Goal: Task Accomplishment & Management: Use online tool/utility

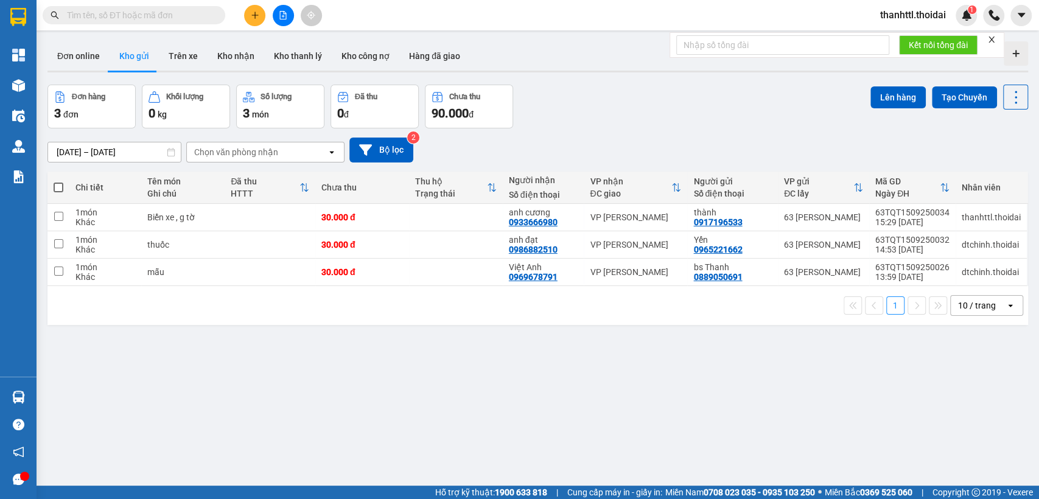
click at [58, 186] on span at bounding box center [59, 188] width 10 height 10
click at [58, 181] on input "checkbox" at bounding box center [58, 181] width 0 height 0
checkbox input "true"
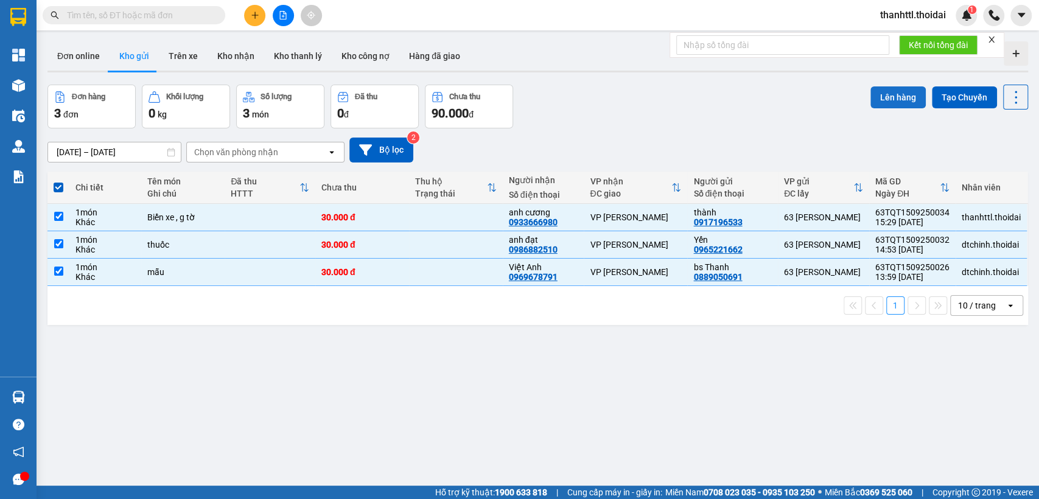
click at [890, 94] on button "Lên hàng" at bounding box center [897, 97] width 55 height 22
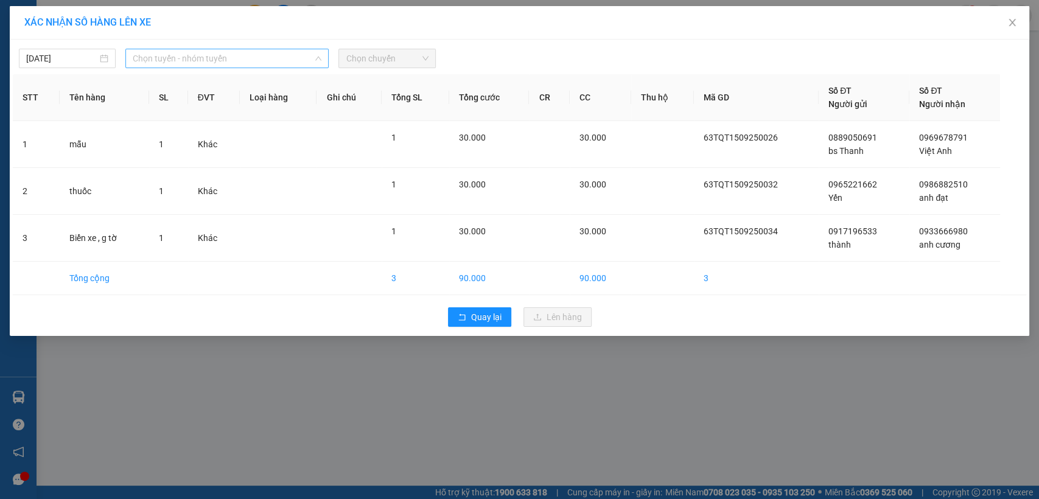
click at [172, 57] on span "Chọn tuyến - nhóm tuyến" at bounding box center [227, 58] width 189 height 18
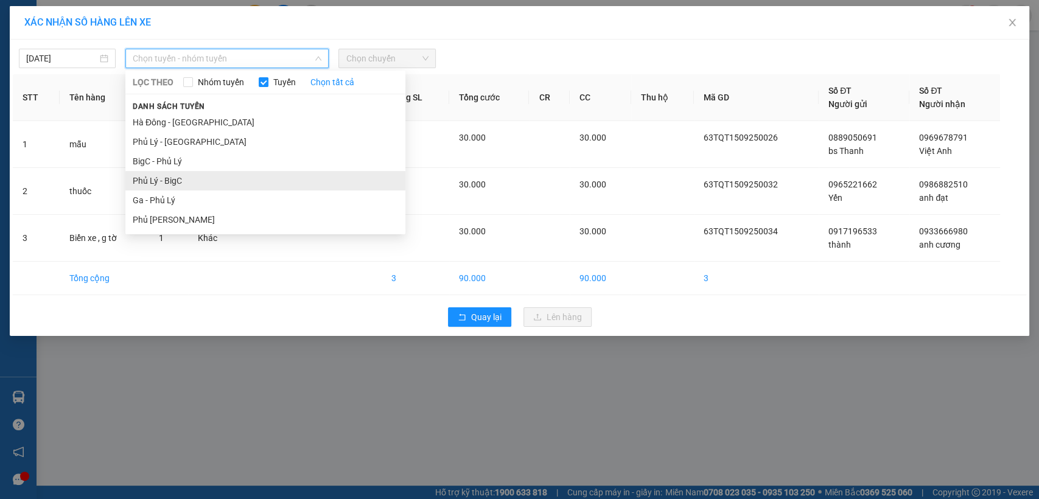
click at [171, 180] on li "Phủ Lý - BigC" at bounding box center [265, 180] width 280 height 19
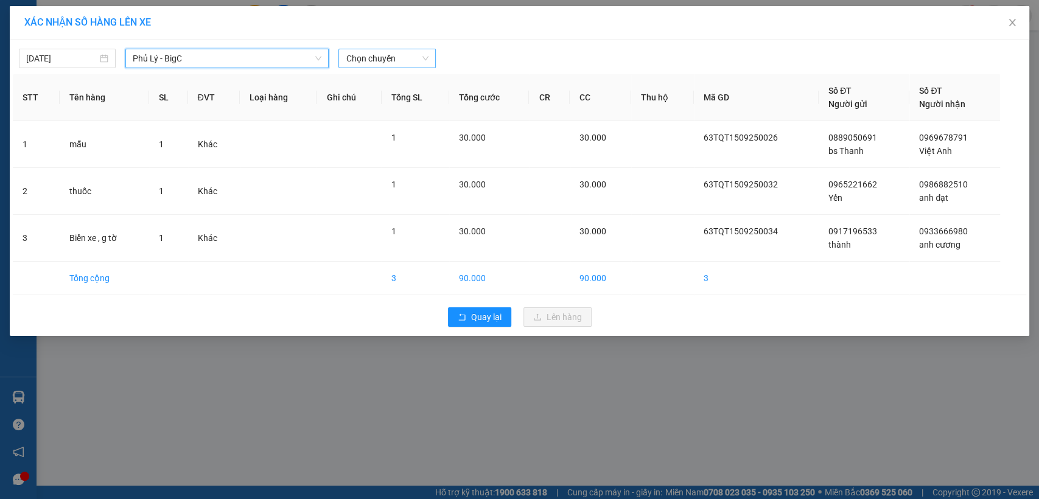
click at [378, 59] on span "Chọn chuyến" at bounding box center [387, 58] width 82 height 18
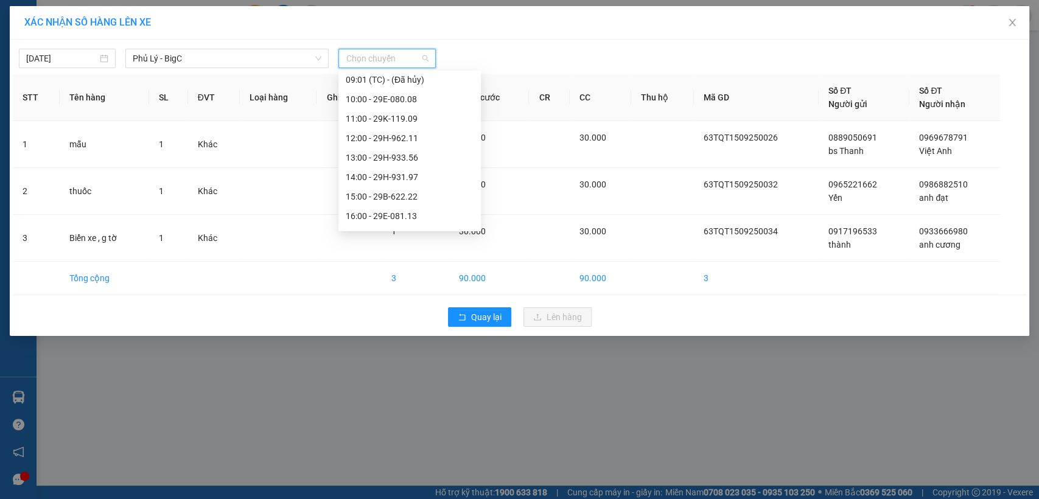
scroll to position [210, 0]
click at [421, 200] on div "16:00 - 29E-081.13" at bounding box center [410, 203] width 128 height 13
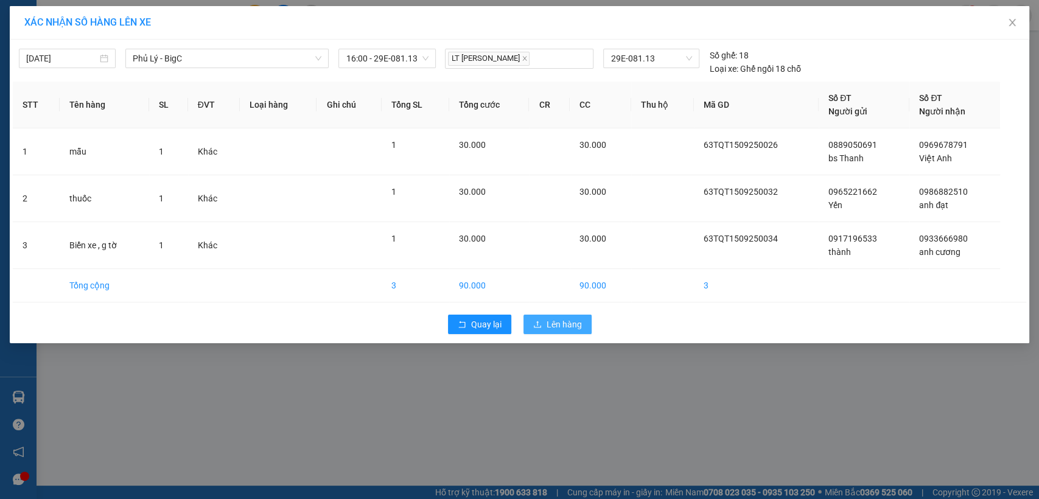
click at [565, 322] on span "Lên hàng" at bounding box center [564, 324] width 35 height 13
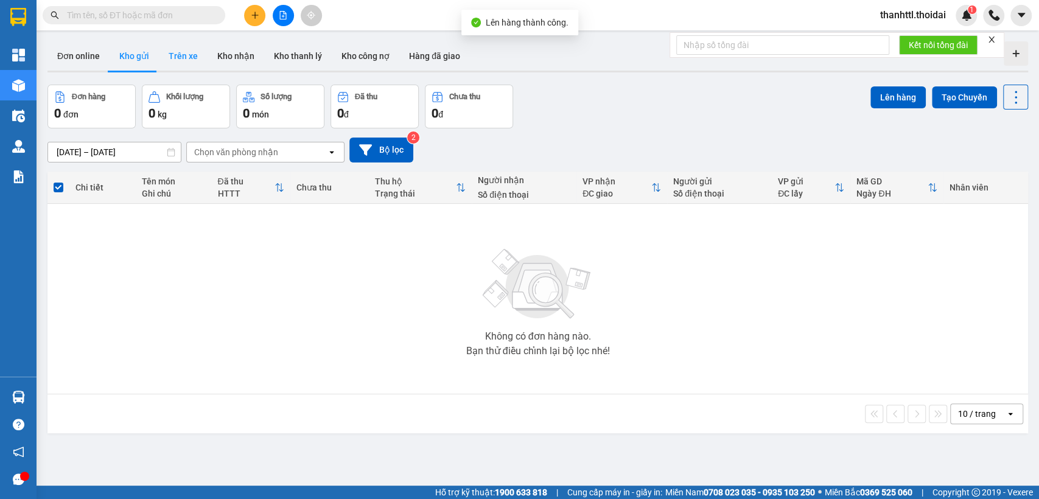
click at [180, 60] on button "Trên xe" at bounding box center [183, 55] width 49 height 29
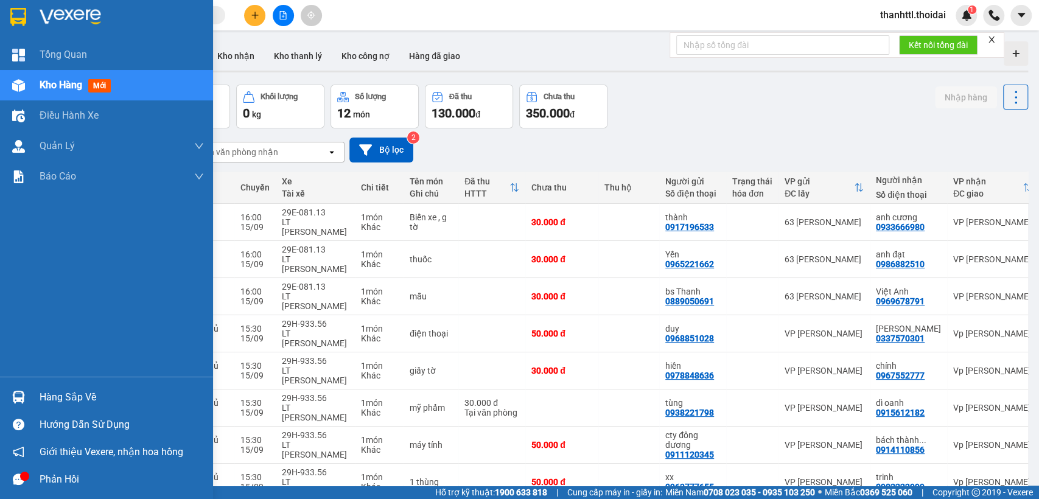
click at [56, 396] on div "Hàng sắp về" at bounding box center [122, 397] width 164 height 18
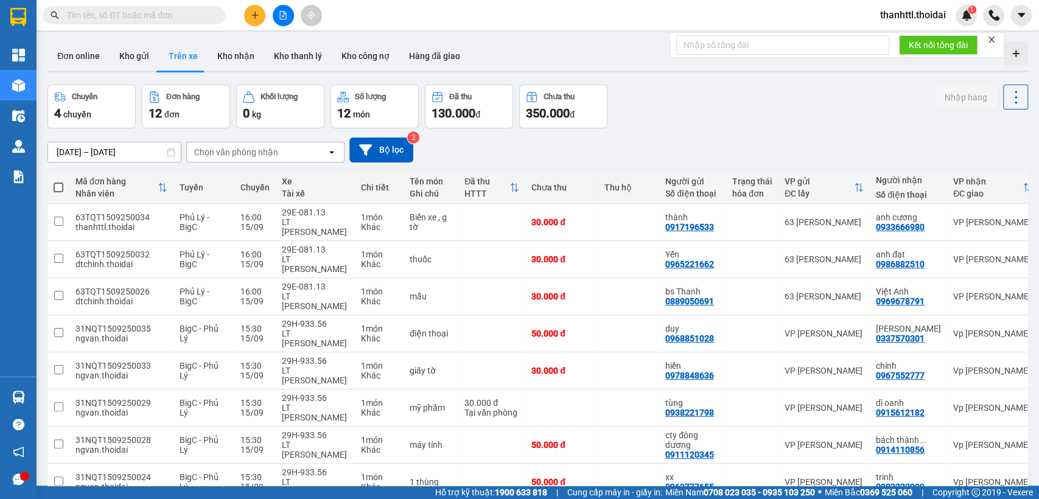
click at [761, 134] on section "Kết quả tìm kiếm ( 0 ) Bộ lọc No Data thanhttl.thoidai 1 Tổng Quan Kho hàng mới…" at bounding box center [519, 249] width 1039 height 499
click at [924, 16] on span "thanhttl.thoidai" at bounding box center [912, 14] width 85 height 15
click at [903, 35] on span "Đăng xuất" at bounding box center [917, 37] width 61 height 13
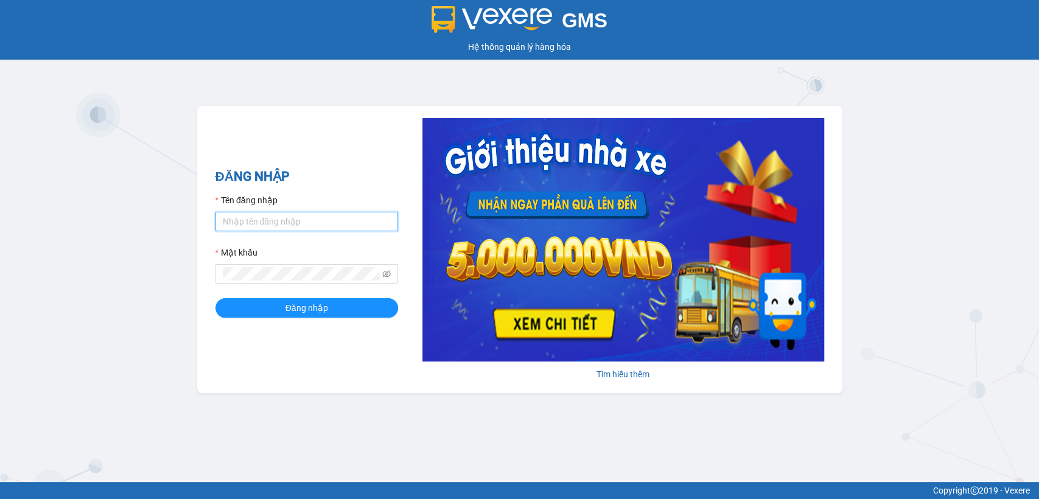
click at [289, 216] on input "Tên đăng nhập" at bounding box center [306, 221] width 183 height 19
type input "thanhttl.thoidai"
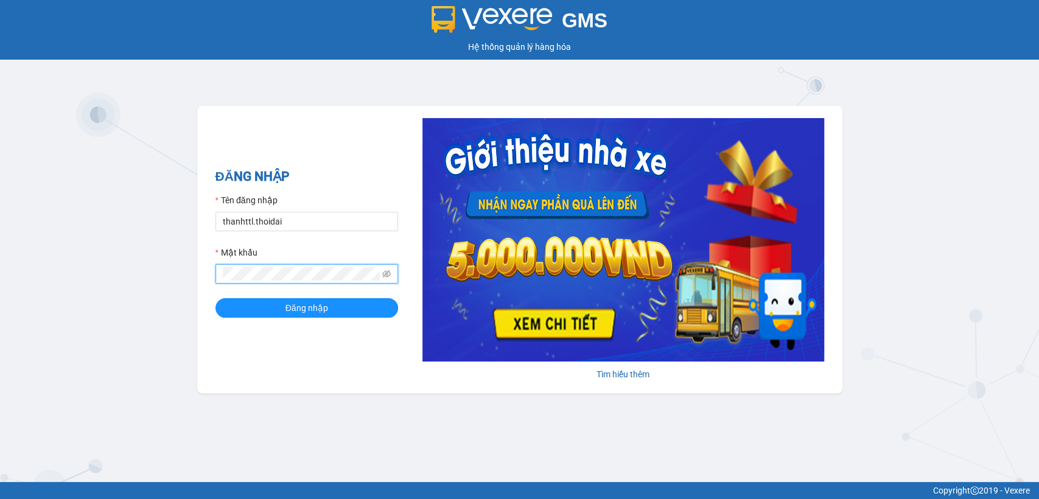
click at [215, 298] on button "Đăng nhập" at bounding box center [306, 307] width 183 height 19
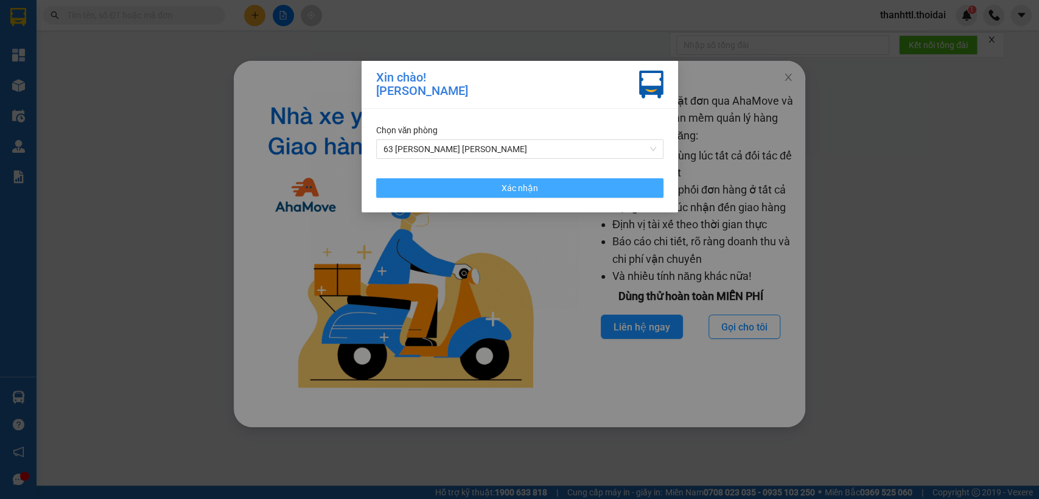
click at [493, 187] on button "Xác nhận" at bounding box center [519, 187] width 287 height 19
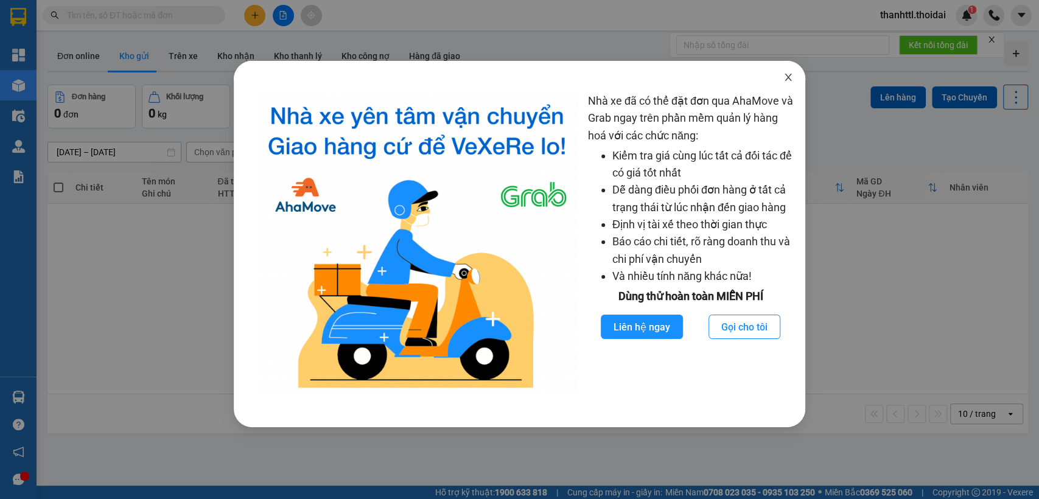
click at [792, 78] on icon "close" at bounding box center [788, 77] width 10 height 10
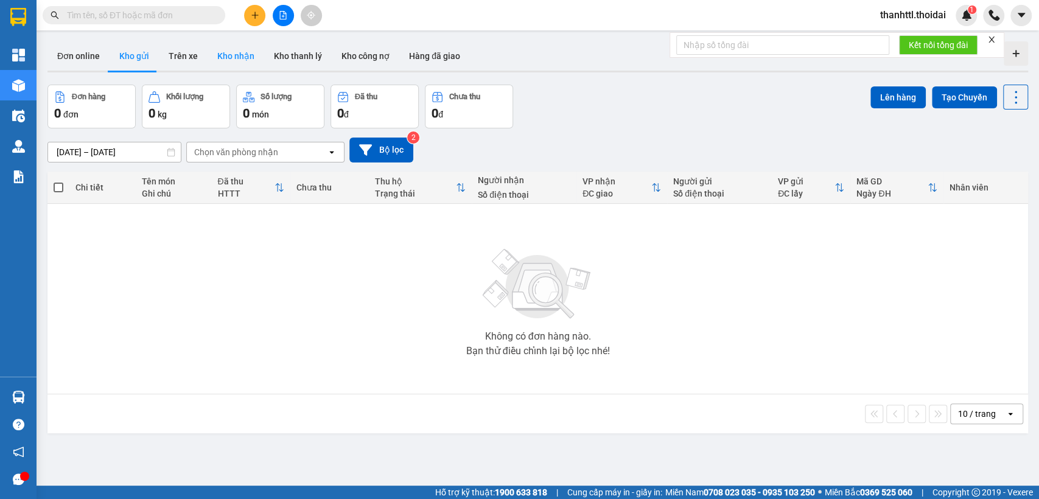
click at [243, 55] on button "Kho nhận" at bounding box center [236, 55] width 57 height 29
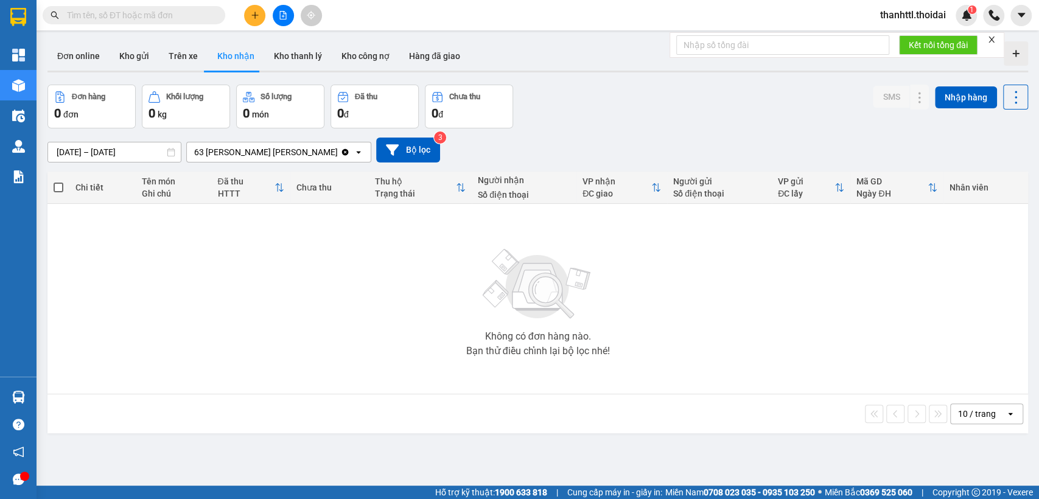
click at [88, 152] on input "13/09/2025 – 15/09/2025" at bounding box center [114, 151] width 133 height 19
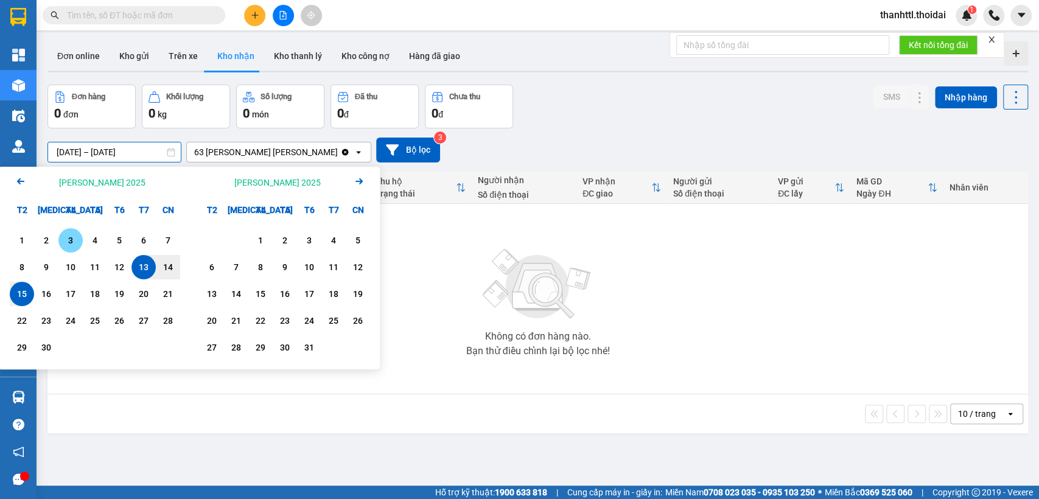
click at [66, 246] on div "3" at bounding box center [70, 240] width 17 height 15
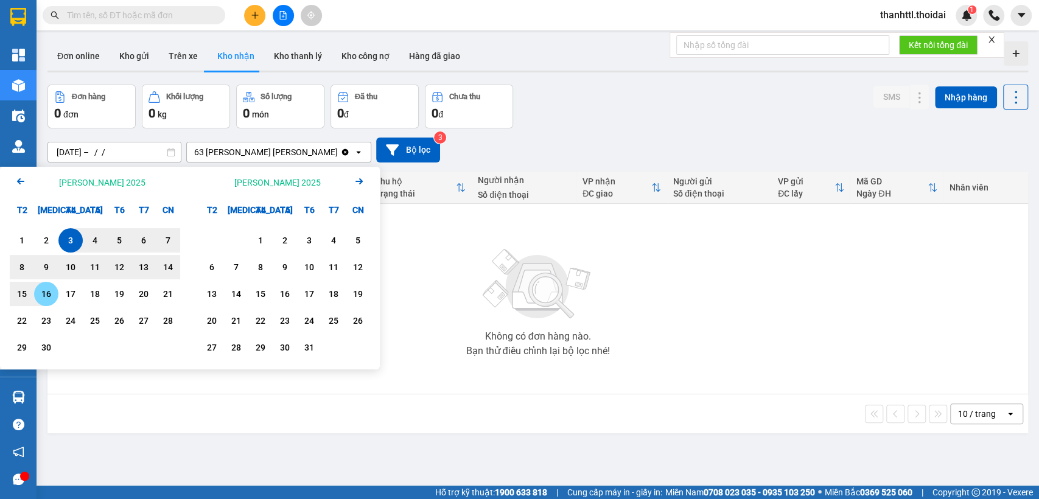
click at [46, 294] on div "16" at bounding box center [46, 294] width 17 height 15
type input "03/09/2025 – 16/09/2025"
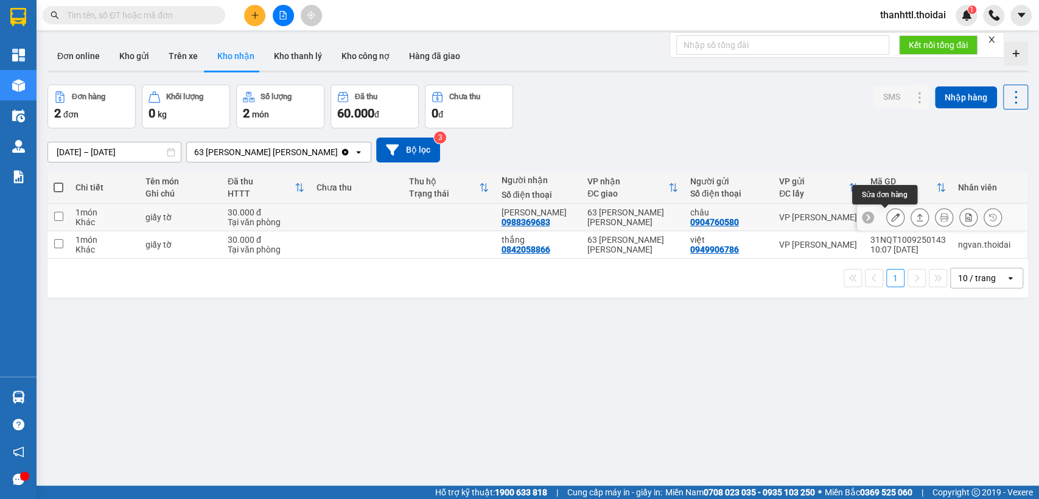
click at [891, 220] on icon at bounding box center [895, 217] width 9 height 9
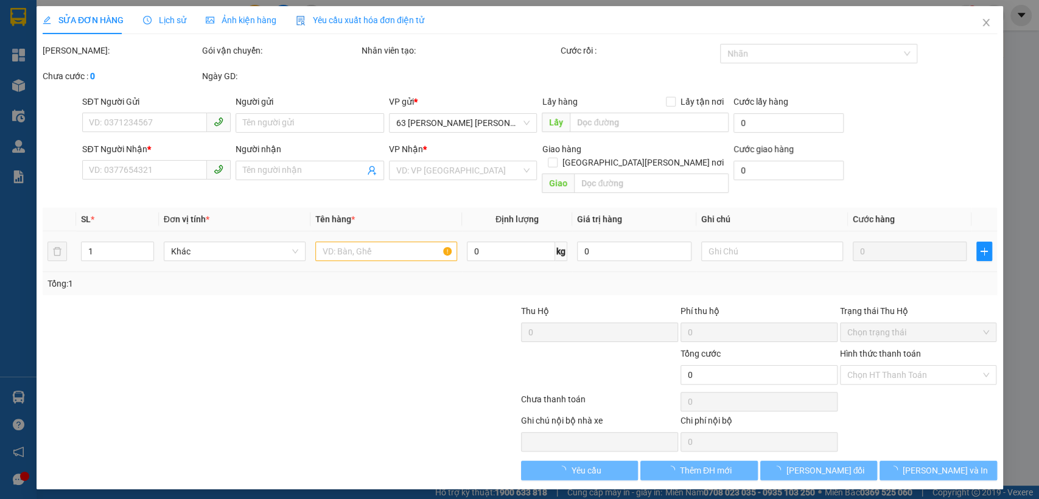
type input "0904760580"
type input "châu"
type input "0988369683"
type input "Anh Cảnh"
type input "30.000"
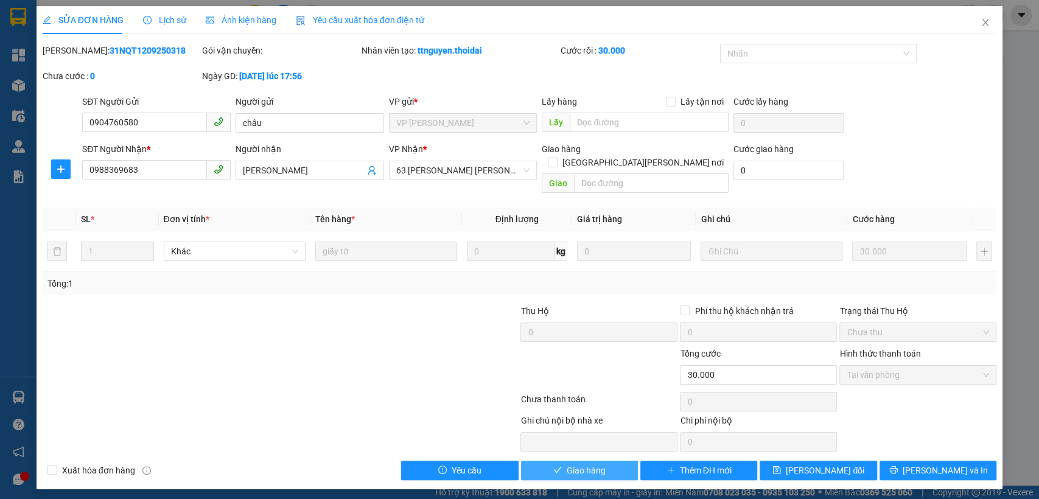
click at [584, 464] on span "Giao hàng" at bounding box center [586, 470] width 39 height 13
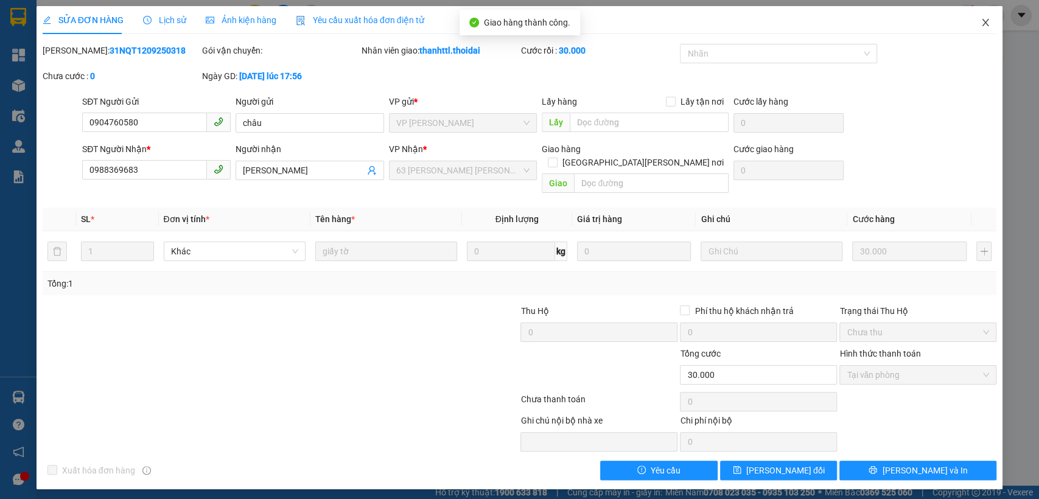
click at [979, 23] on span "Close" at bounding box center [985, 23] width 34 height 34
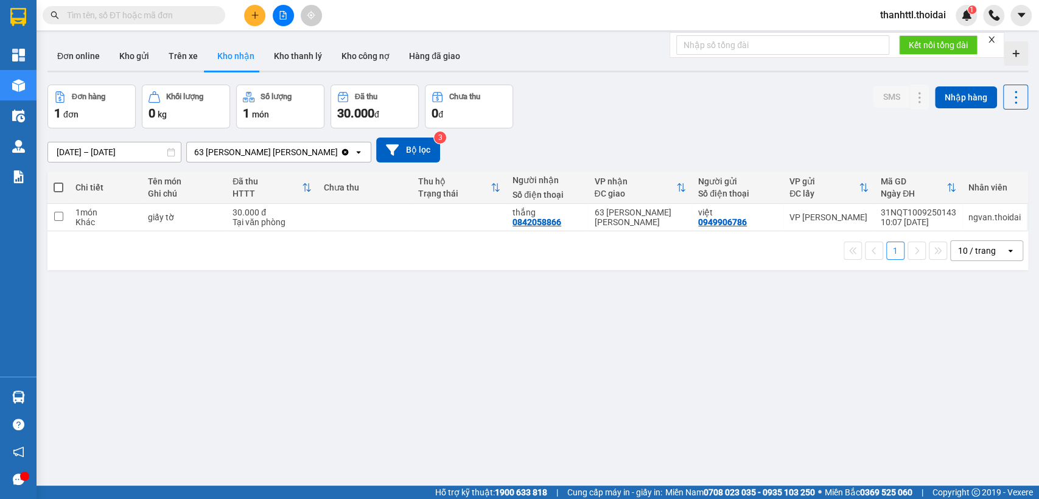
click at [917, 16] on span "thanhttl.thoidai" at bounding box center [912, 14] width 85 height 15
click at [901, 38] on span "Đăng xuất" at bounding box center [917, 37] width 61 height 13
